Goal: Information Seeking & Learning: Learn about a topic

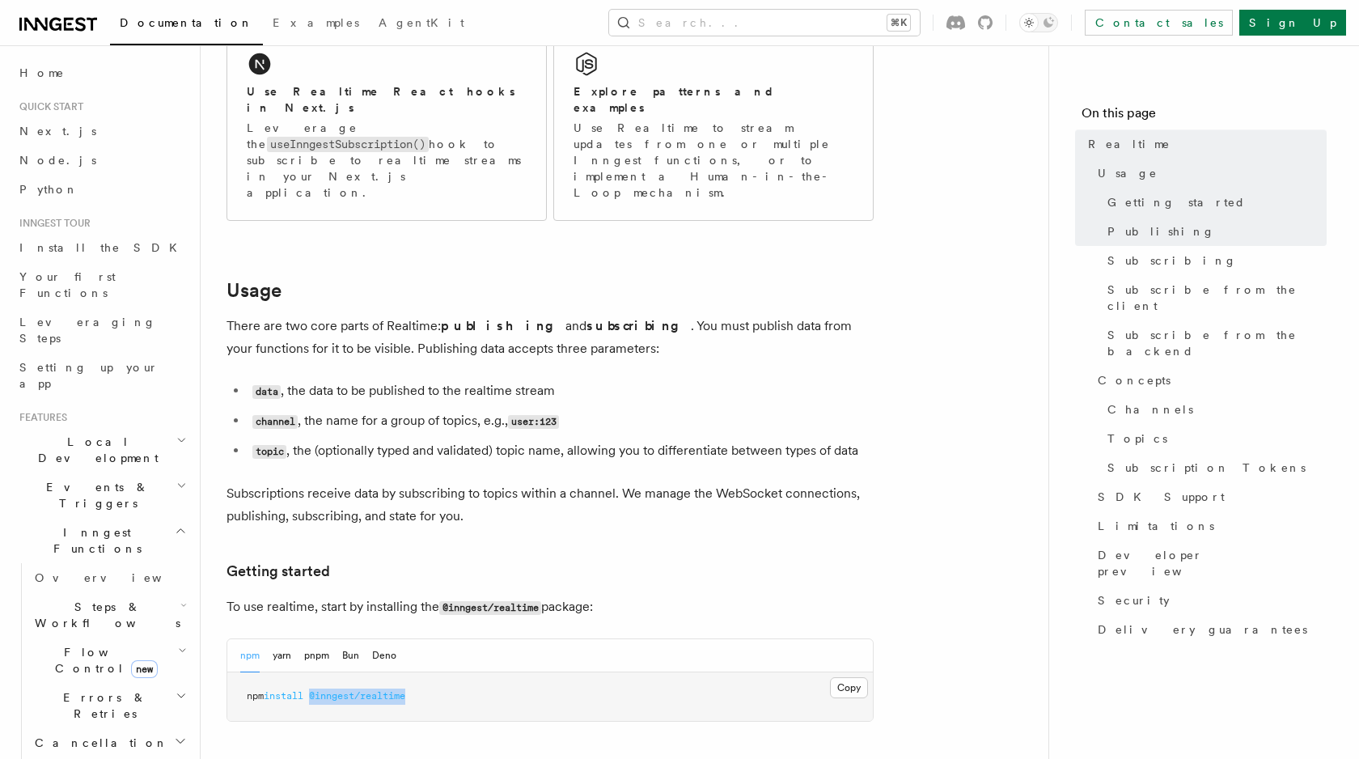
scroll to position [311, 0]
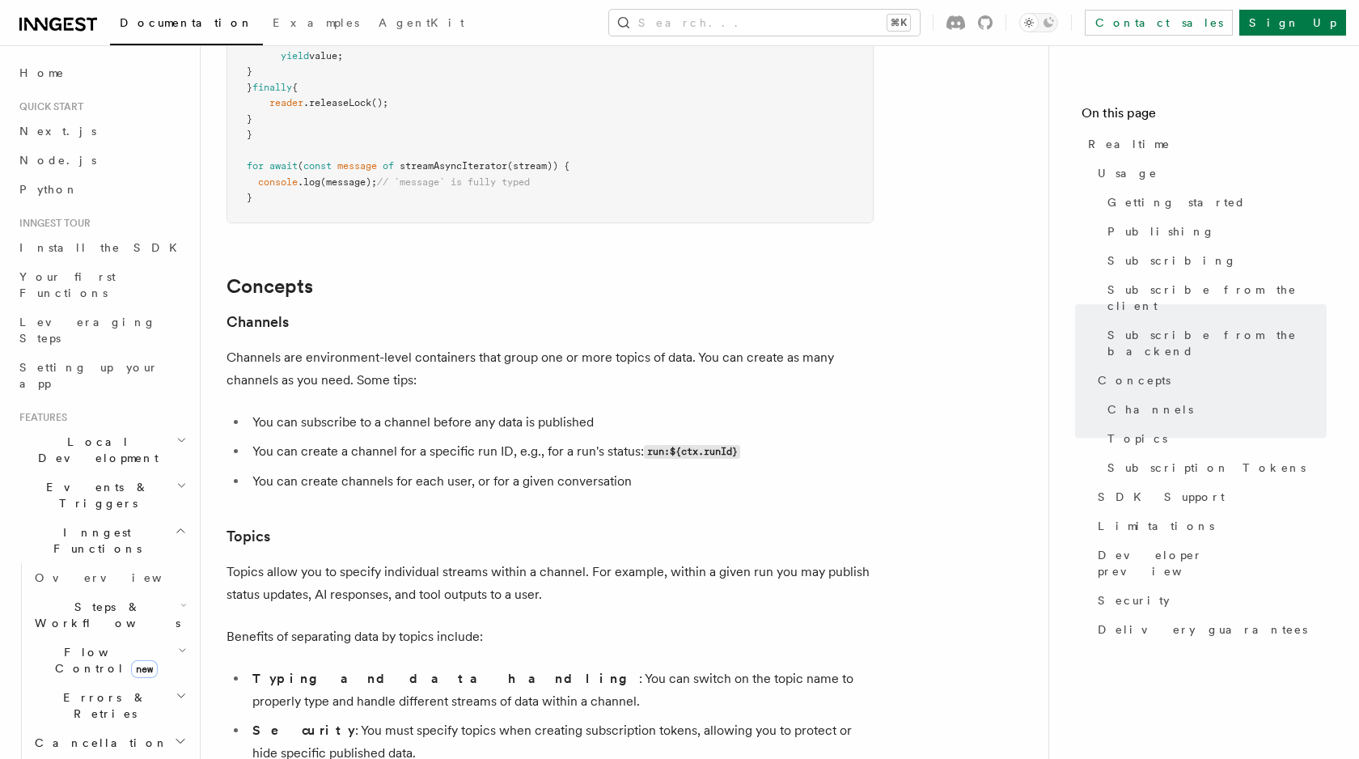
scroll to position [3962, 0]
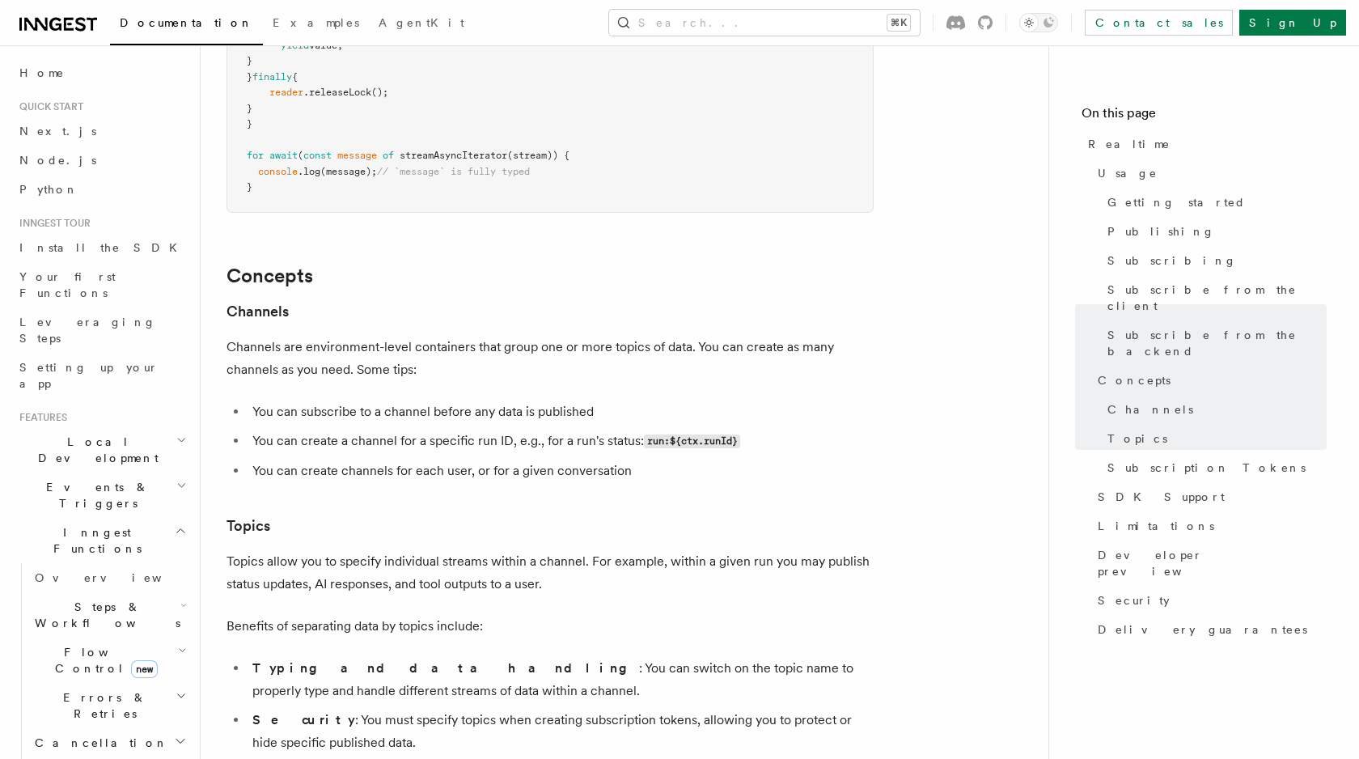
click at [549, 336] on p "Channels are environment-level containers that group one or more topics of data…" at bounding box center [550, 358] width 647 height 45
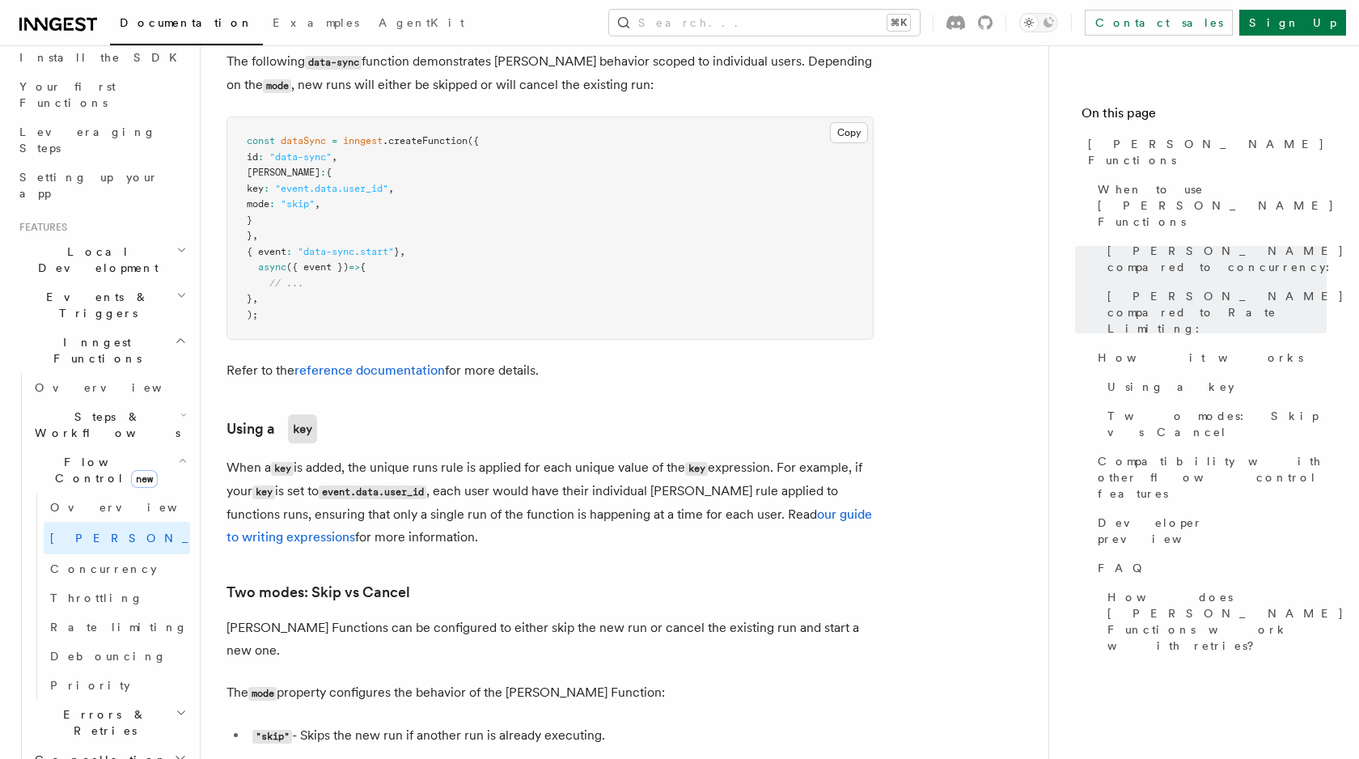
scroll to position [1376, 0]
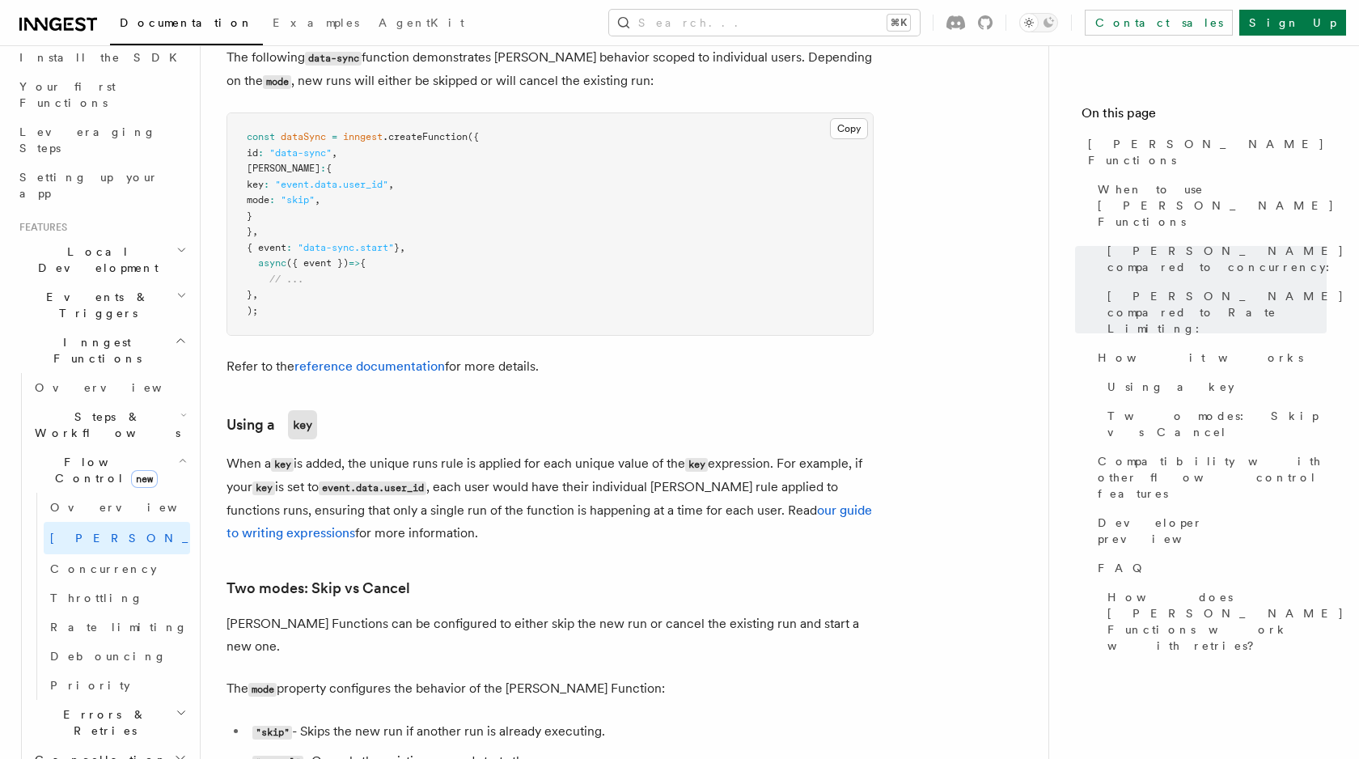
click at [76, 334] on span "Inngest Functions" at bounding box center [94, 350] width 162 height 32
